Goal: Use online tool/utility: Utilize a website feature to perform a specific function

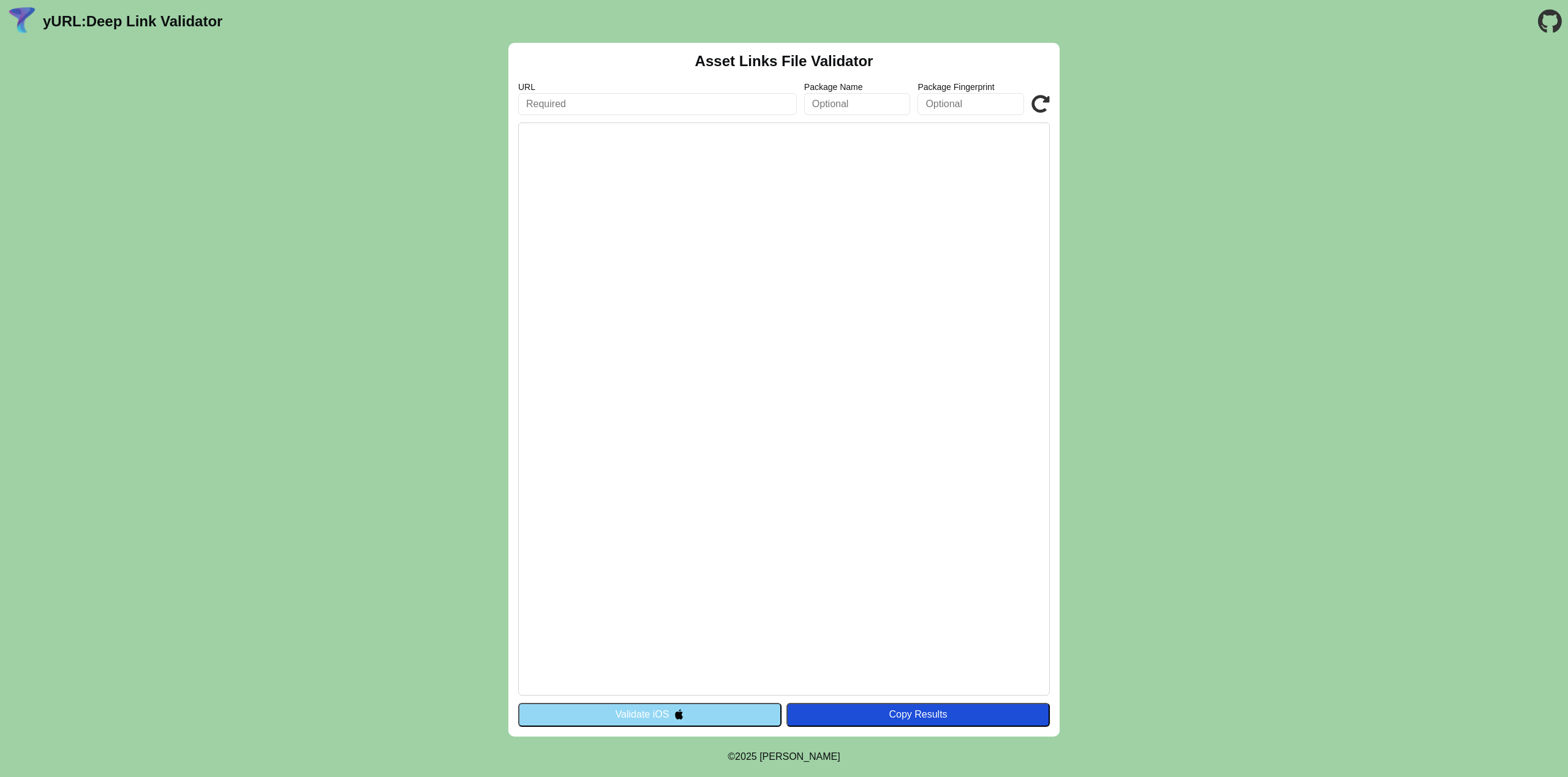
click at [634, 108] on input "text" at bounding box center [657, 104] width 279 height 22
type input "[URL][DOMAIN_NAME]"
click at [716, 718] on button "Validate iOS" at bounding box center [650, 715] width 264 height 24
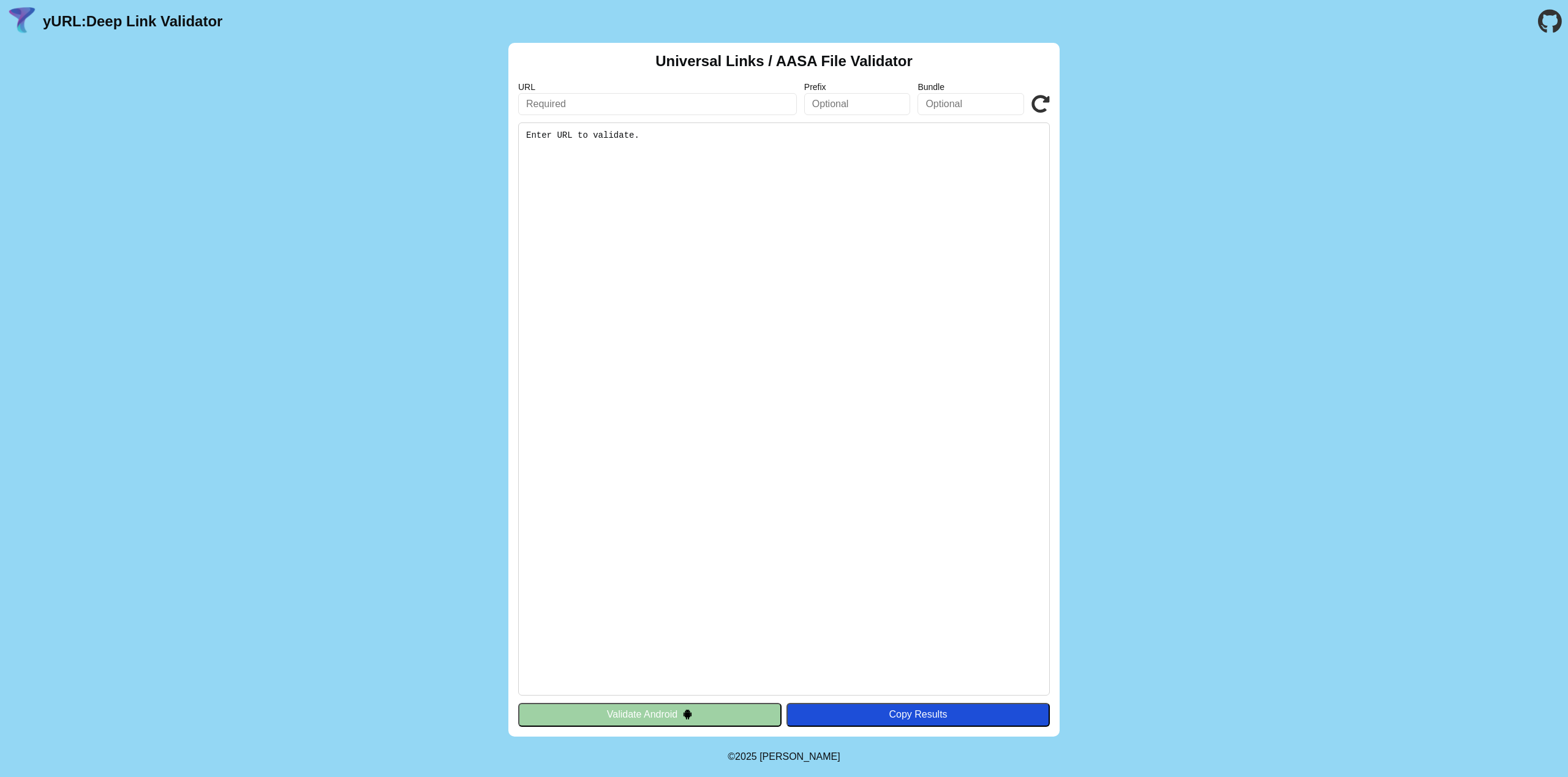
click at [629, 108] on input "text" at bounding box center [657, 104] width 279 height 22
click at [629, 106] on input "[URL][DOMAIN_NAME]" at bounding box center [657, 104] width 279 height 22
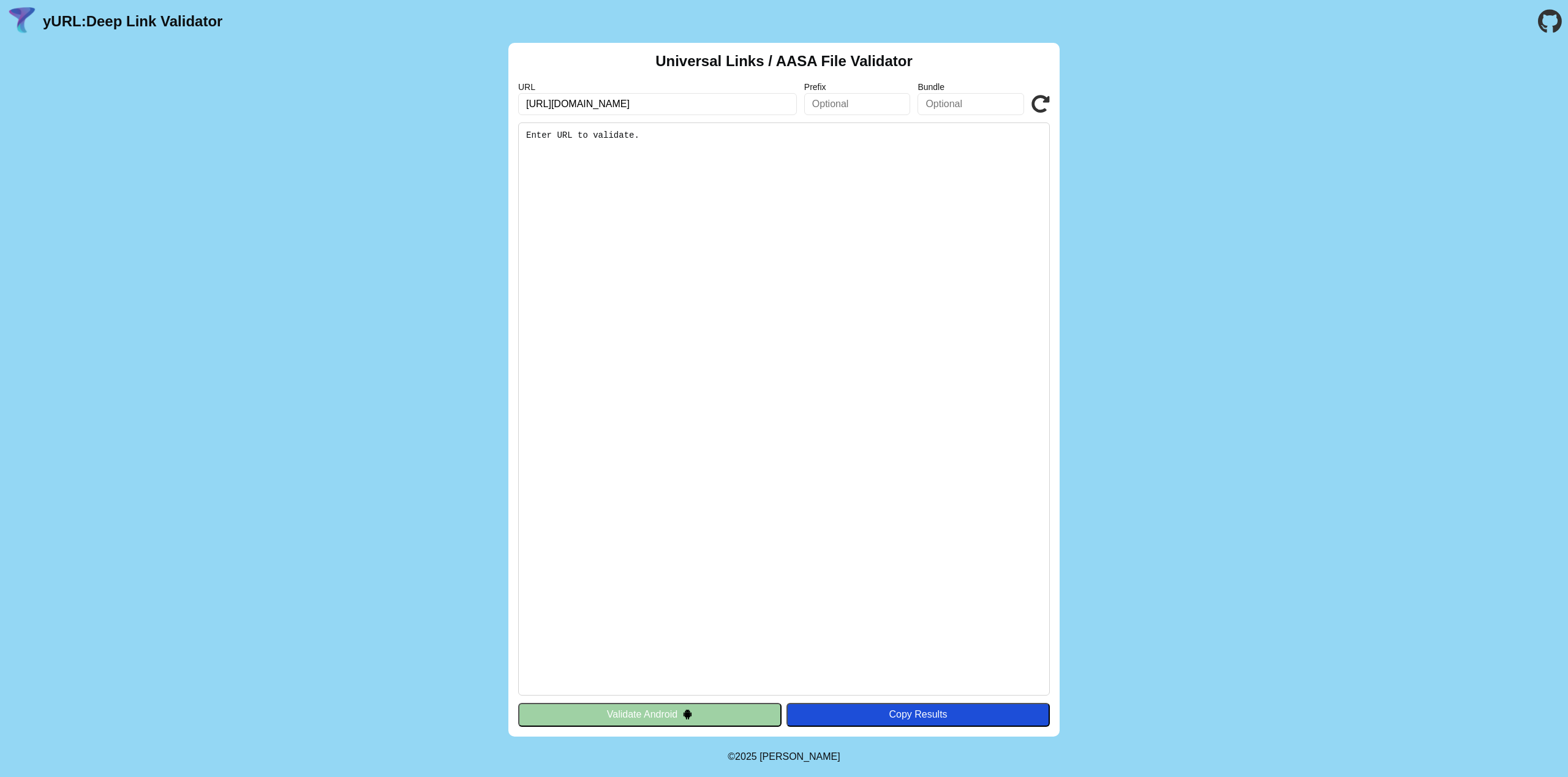
click at [629, 106] on input "[URL][DOMAIN_NAME]" at bounding box center [657, 104] width 279 height 22
type input "[URL][DOMAIN_NAME]"
click at [1042, 104] on icon at bounding box center [1041, 104] width 19 height 19
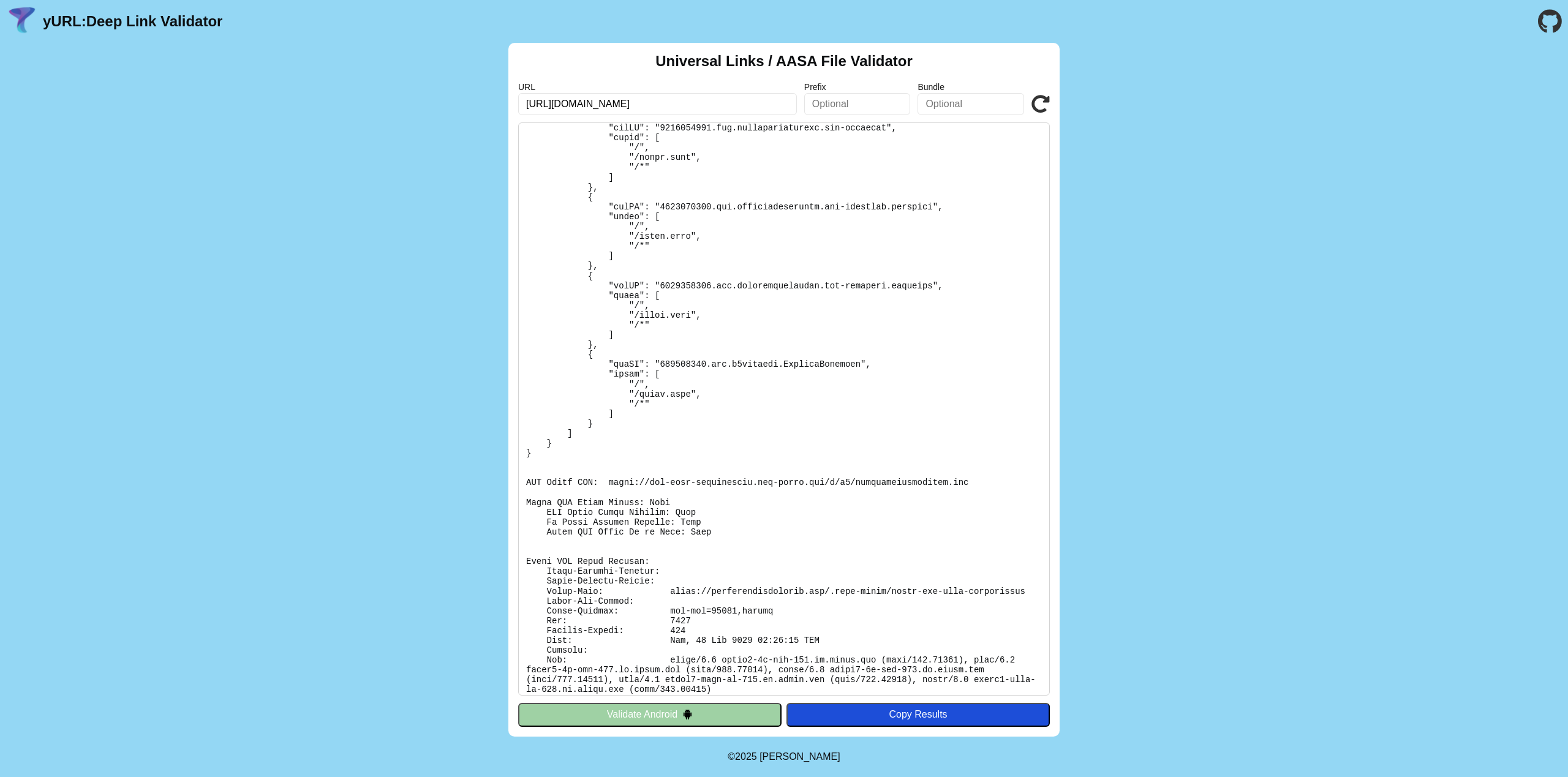
scroll to position [133, 0]
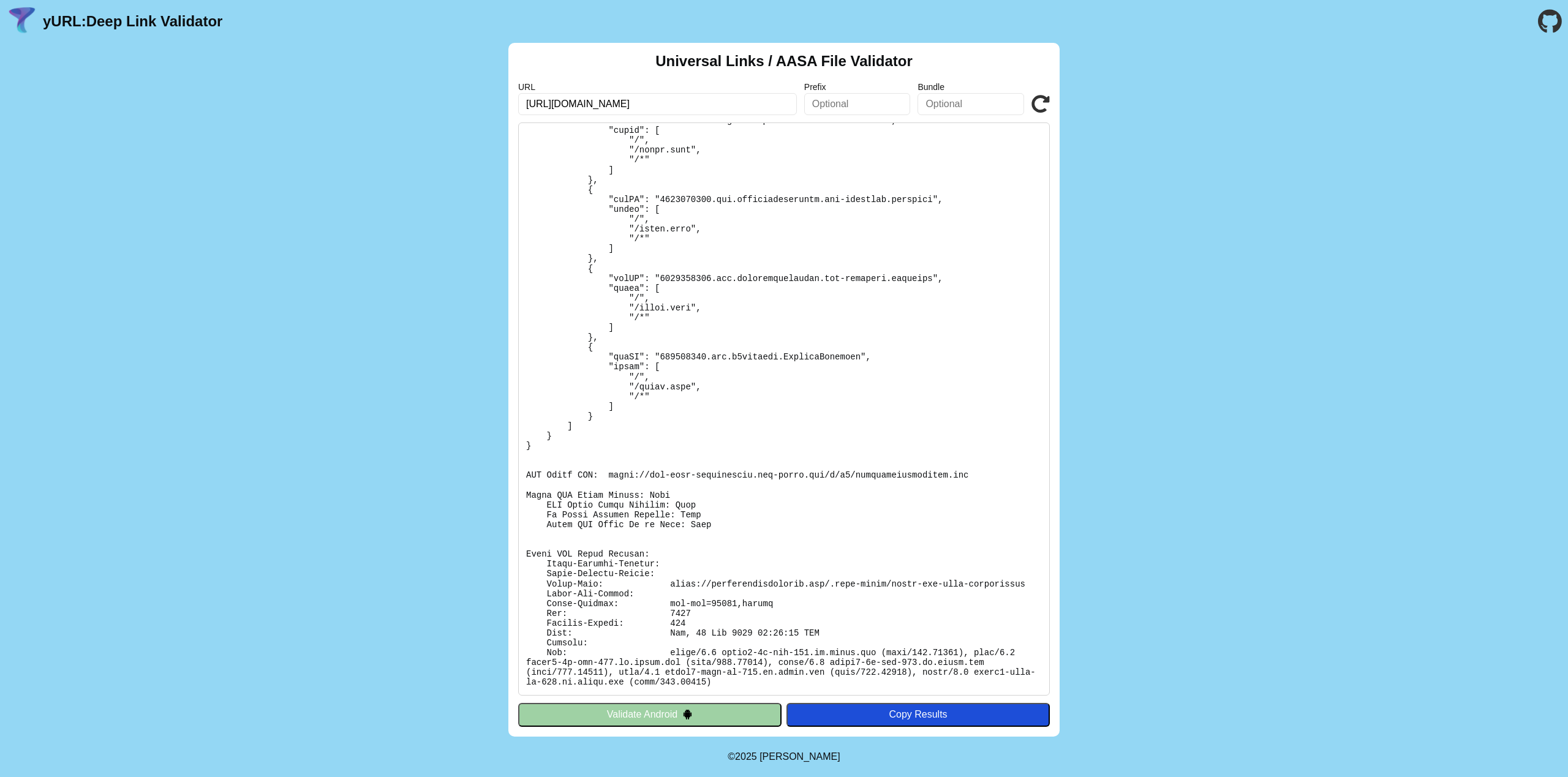
click at [690, 716] on img at bounding box center [687, 714] width 11 height 11
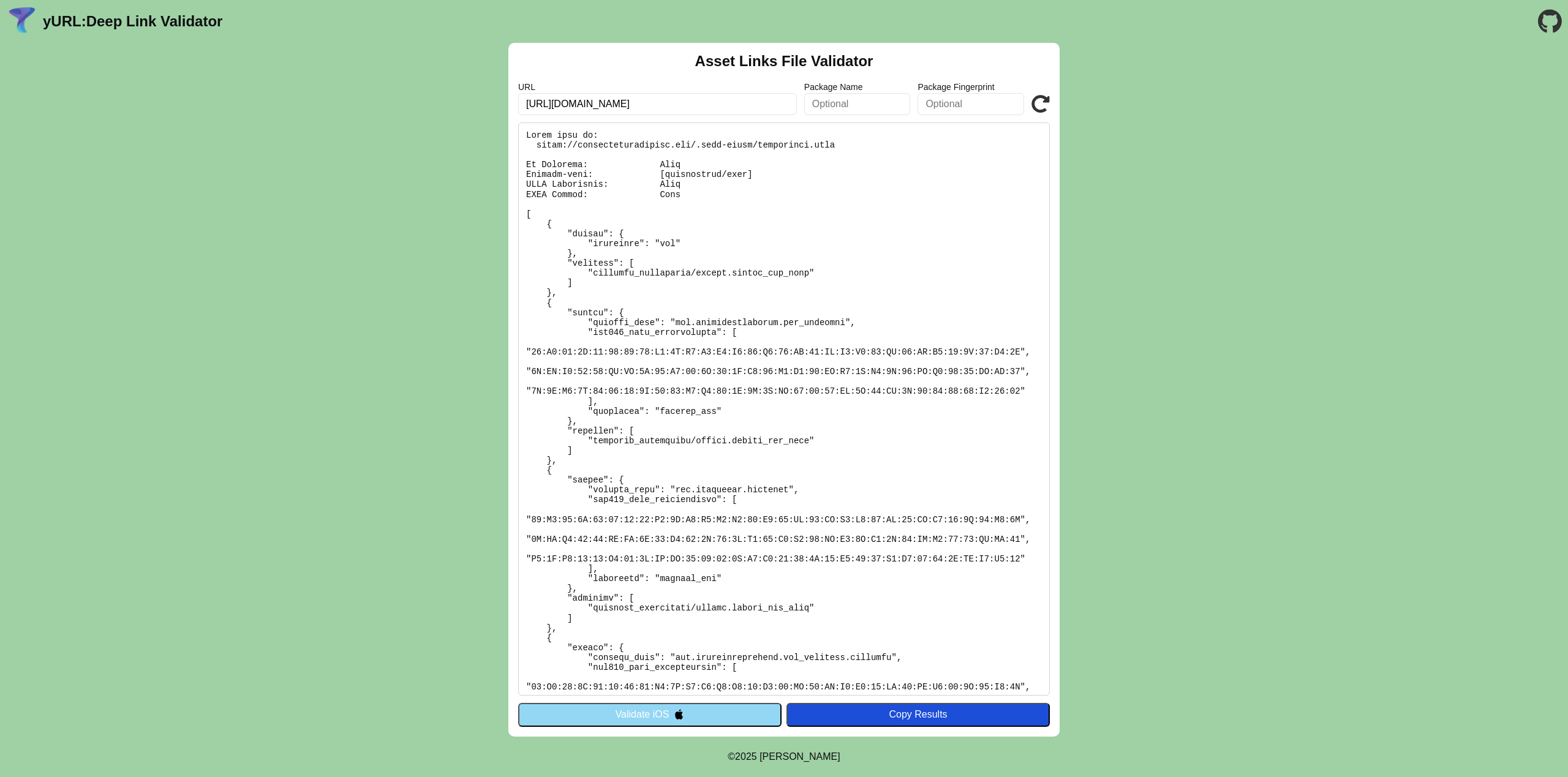
click at [698, 708] on button "Validate iOS" at bounding box center [650, 715] width 264 height 24
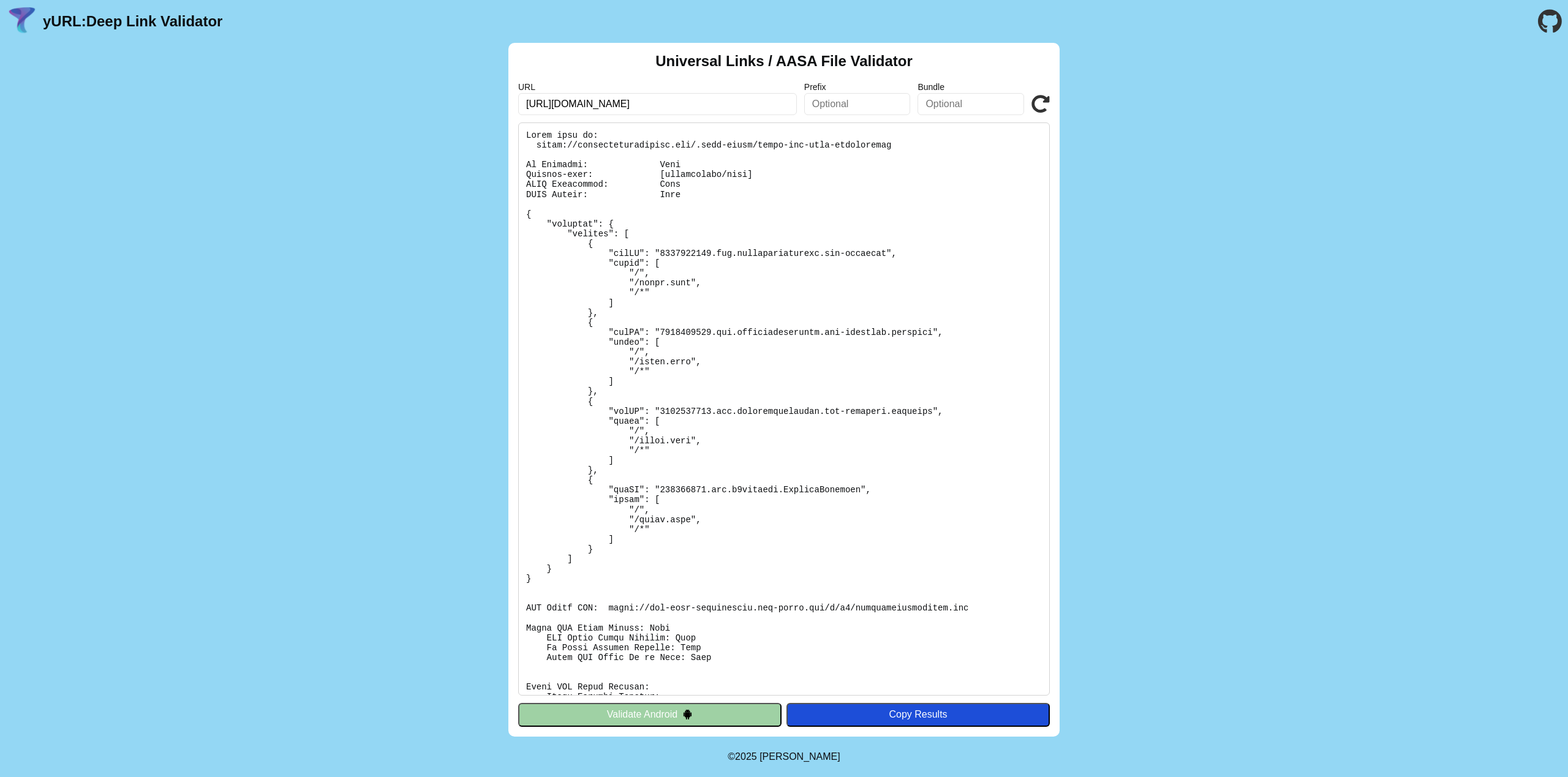
click at [698, 708] on button "Validate Android" at bounding box center [650, 715] width 264 height 24
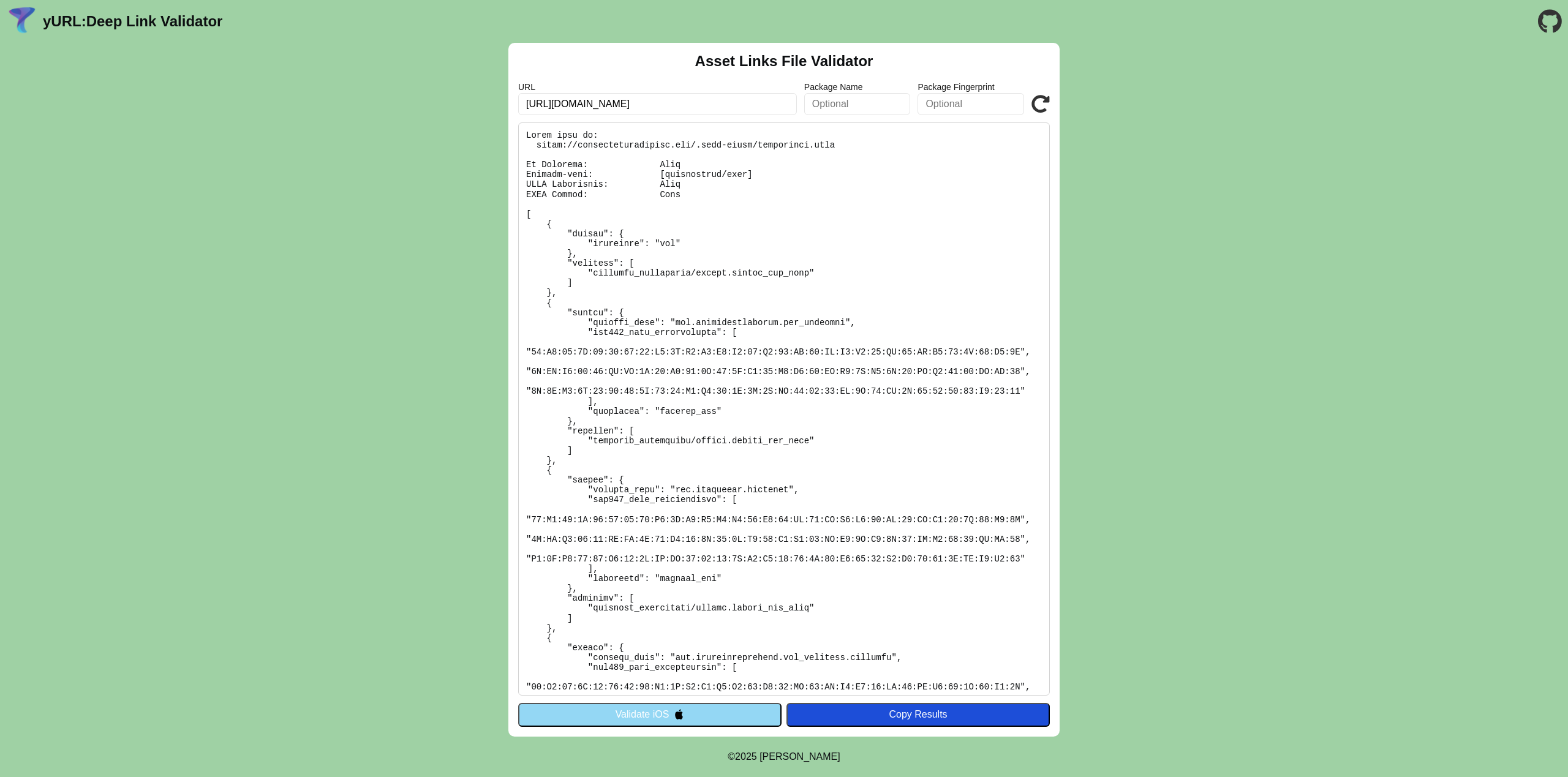
click at [698, 708] on button "Validate iOS" at bounding box center [650, 715] width 264 height 24
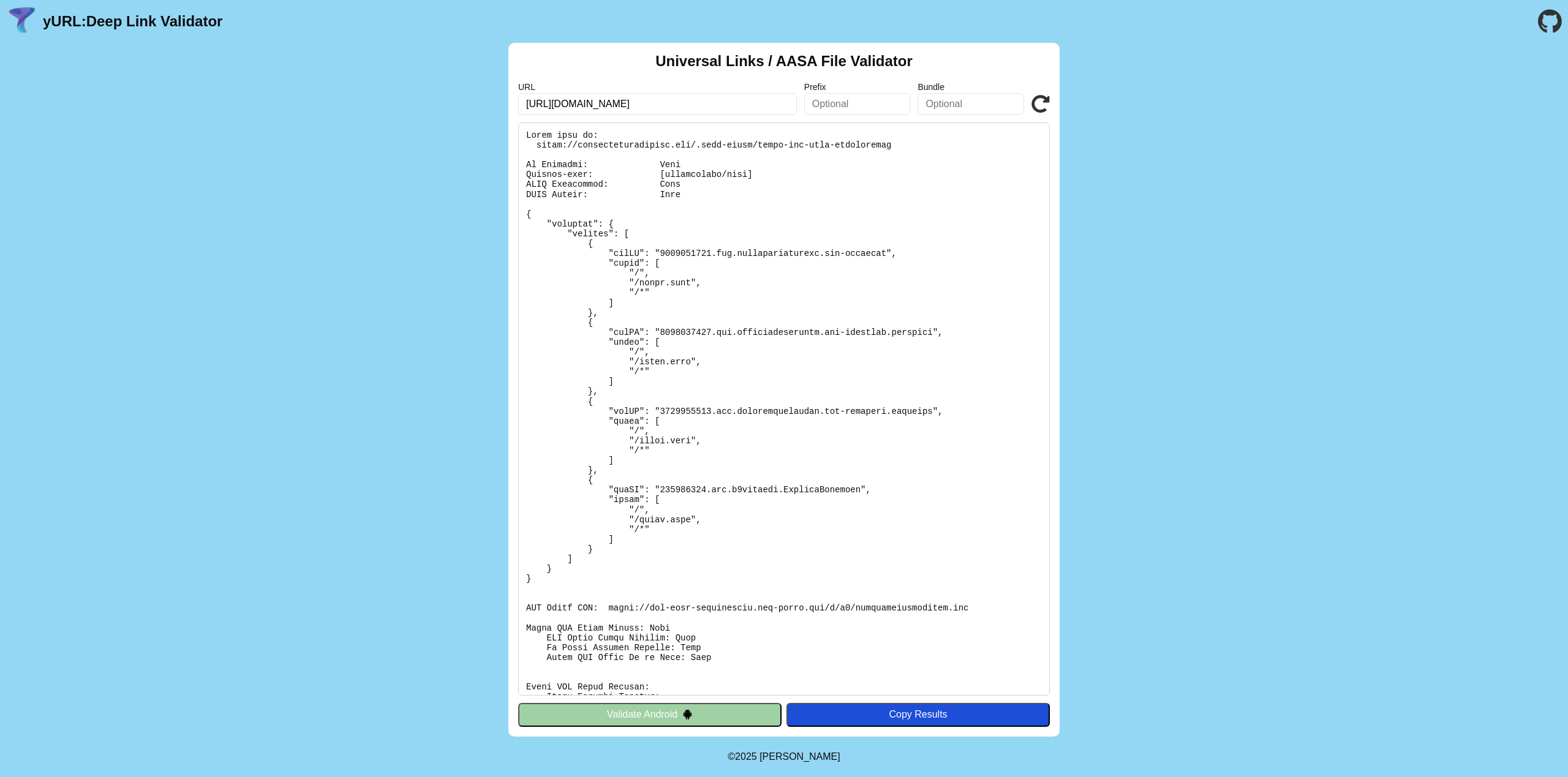
click at [698, 708] on button "Validate Android" at bounding box center [650, 715] width 264 height 24
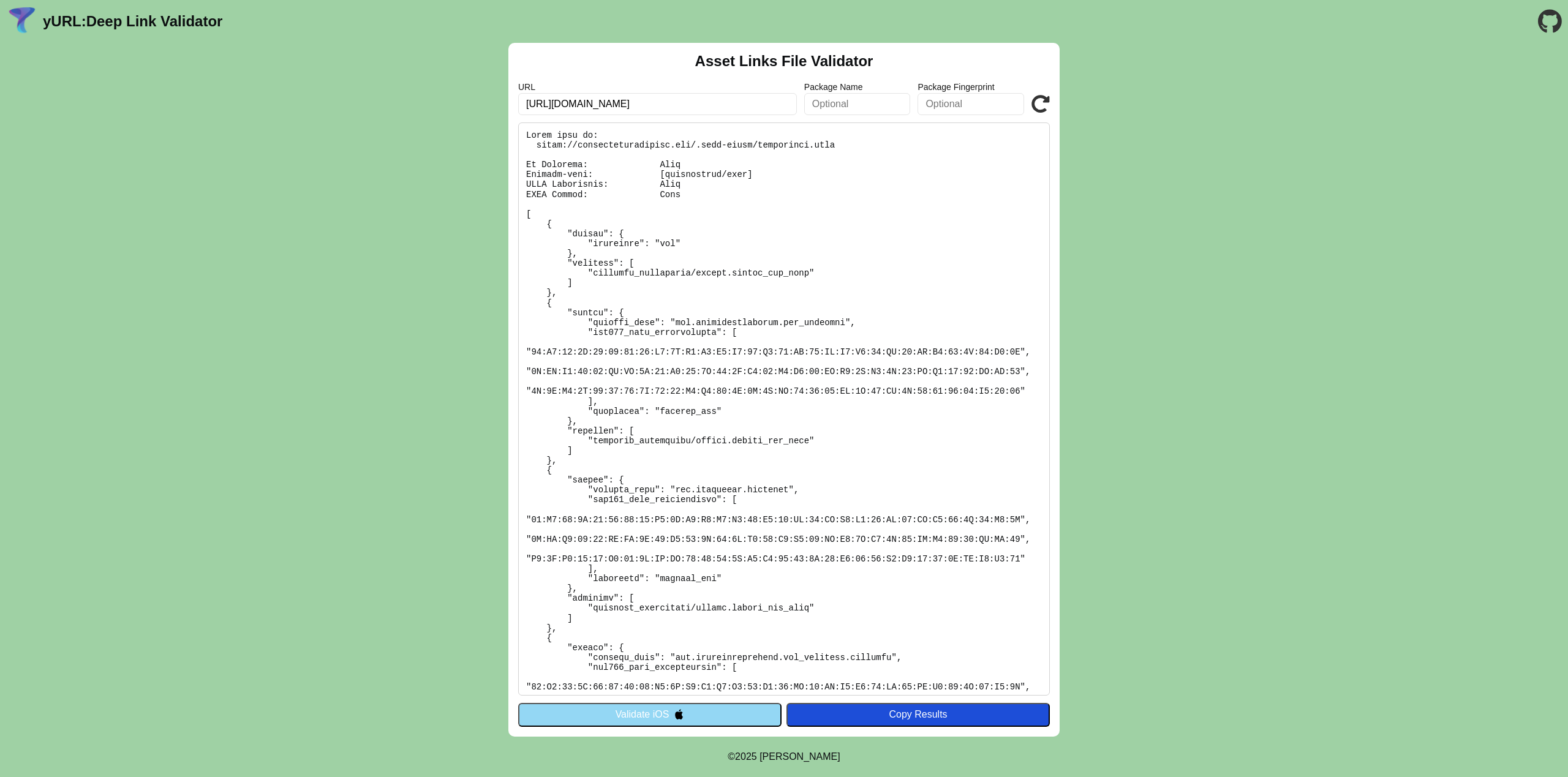
click at [698, 708] on button "Validate iOS" at bounding box center [650, 715] width 264 height 24
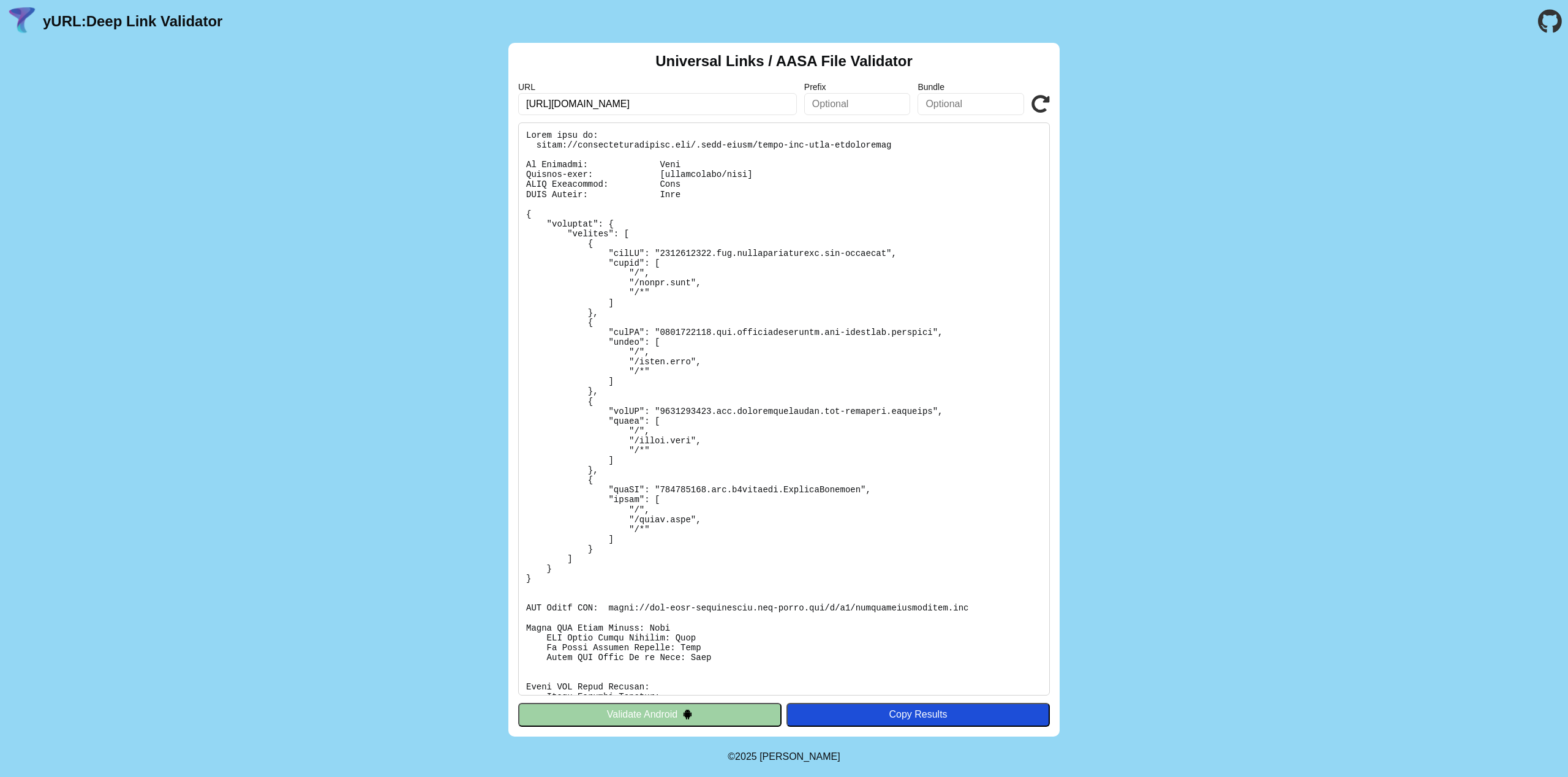
click at [703, 709] on button "Validate Android" at bounding box center [650, 715] width 264 height 24
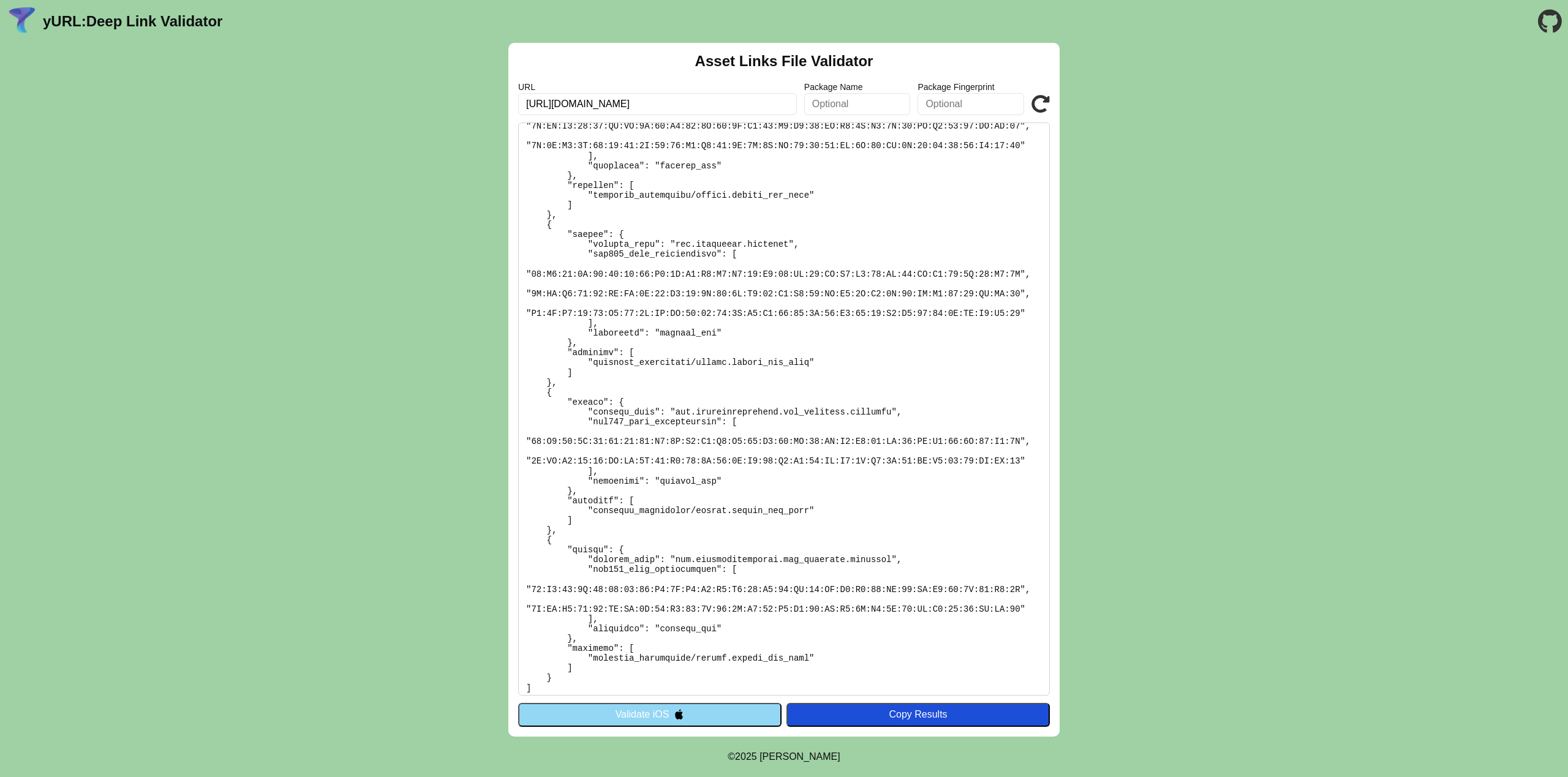
scroll to position [251, 0]
